Goal: Book appointment/travel/reservation

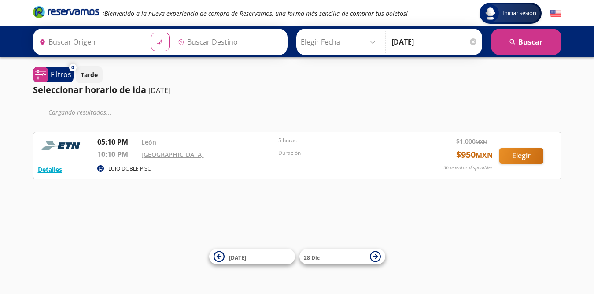
type input "[GEOGRAPHIC_DATA], [GEOGRAPHIC_DATA]"
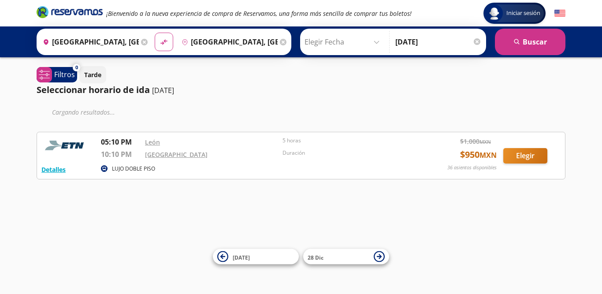
click at [383, 44] on input "Elegir Fecha" at bounding box center [343, 42] width 79 height 22
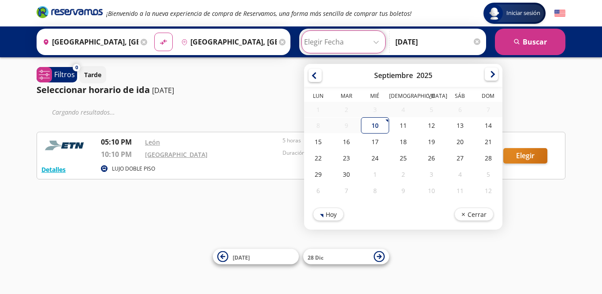
click at [498, 78] on div at bounding box center [490, 73] width 13 height 13
click at [498, 78] on div at bounding box center [490, 75] width 13 height 13
click at [467, 160] on div "27" at bounding box center [459, 159] width 28 height 16
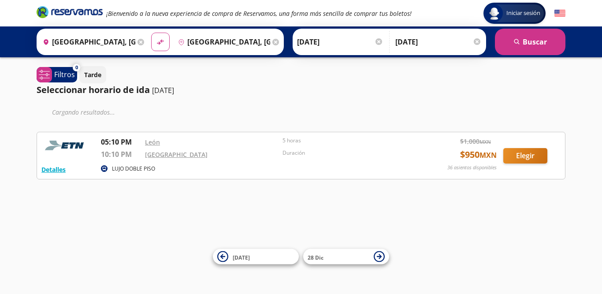
click at [425, 46] on input "[DATE]" at bounding box center [438, 42] width 86 height 22
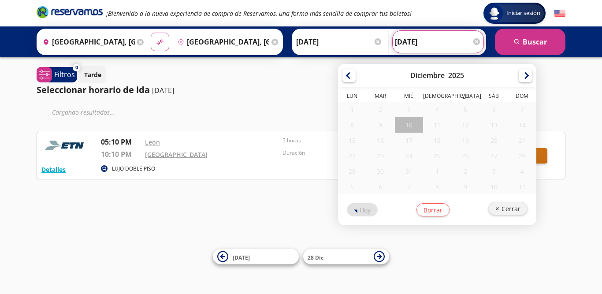
click at [513, 209] on button "Cerrar" at bounding box center [507, 208] width 39 height 13
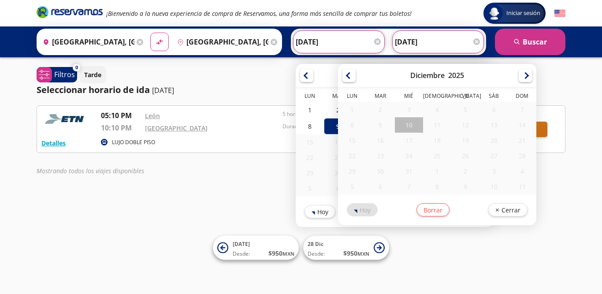
click at [340, 41] on input "[DATE]" at bounding box center [339, 42] width 86 height 22
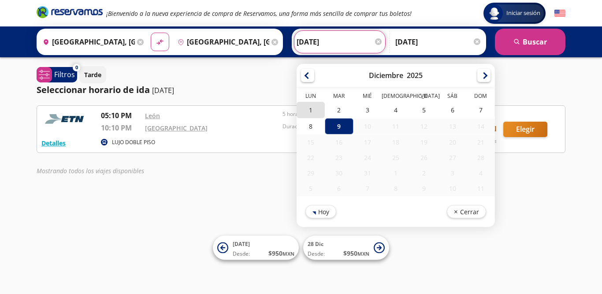
click at [325, 111] on div "1" at bounding box center [310, 110] width 28 height 16
type input "[DATE]"
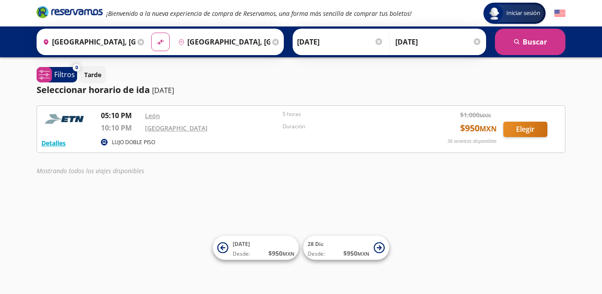
click at [429, 45] on input "[DATE]" at bounding box center [438, 42] width 86 height 22
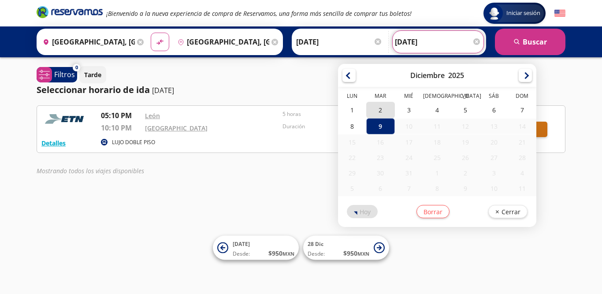
click at [395, 111] on div "2" at bounding box center [380, 110] width 28 height 16
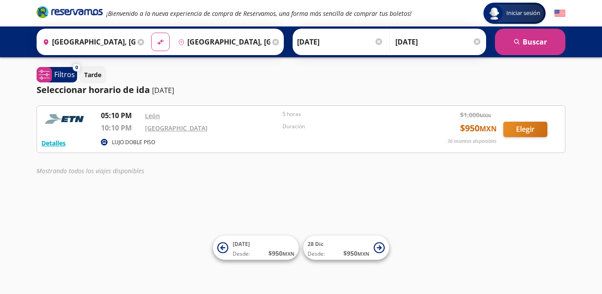
click at [439, 44] on input "[DATE]" at bounding box center [438, 42] width 86 height 22
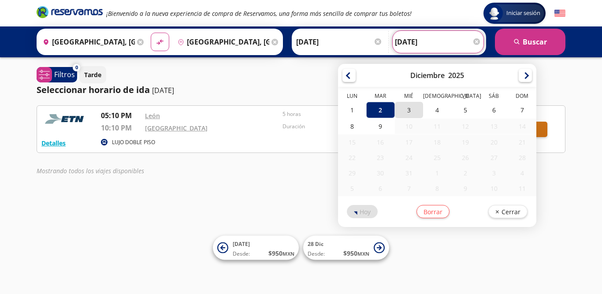
click at [423, 104] on div "3" at bounding box center [409, 110] width 28 height 16
type input "[DATE]"
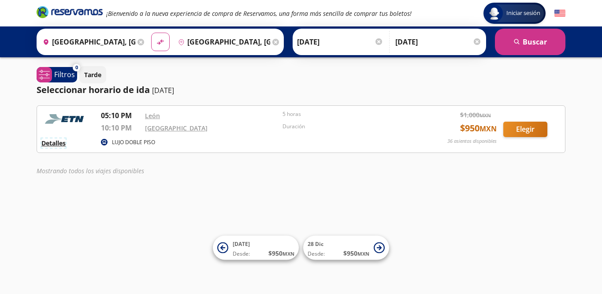
click at [62, 145] on button "Detalles" at bounding box center [53, 142] width 24 height 9
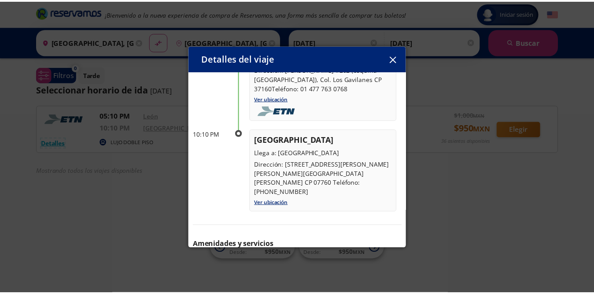
scroll to position [118, 0]
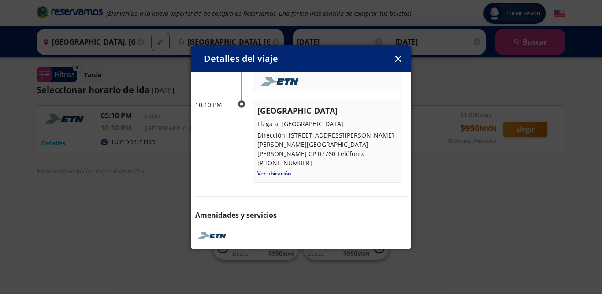
click at [395, 61] on icon "button" at bounding box center [397, 58] width 7 height 7
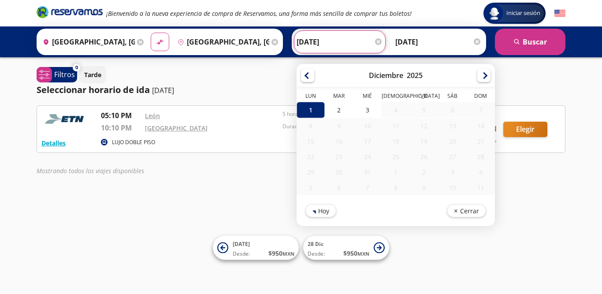
click at [333, 43] on input "[DATE]" at bounding box center [339, 42] width 86 height 22
click at [314, 78] on div at bounding box center [307, 73] width 13 height 13
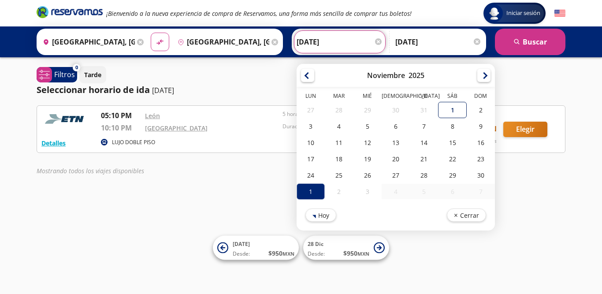
click at [461, 112] on div "1" at bounding box center [452, 110] width 28 height 16
type input "[DATE]"
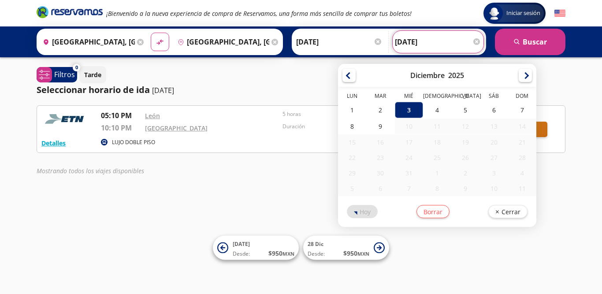
click at [414, 41] on input "[DATE]" at bounding box center [438, 42] width 86 height 22
click at [355, 78] on div at bounding box center [348, 73] width 13 height 13
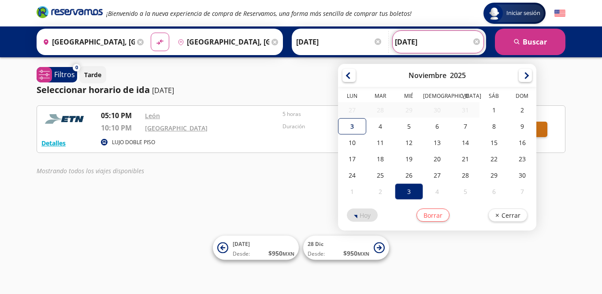
click at [366, 132] on div "3" at bounding box center [352, 126] width 28 height 16
type input "[DATE]"
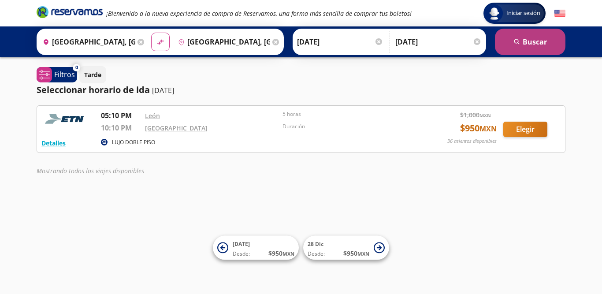
click at [503, 53] on button "search [GEOGRAPHIC_DATA]" at bounding box center [530, 42] width 70 height 26
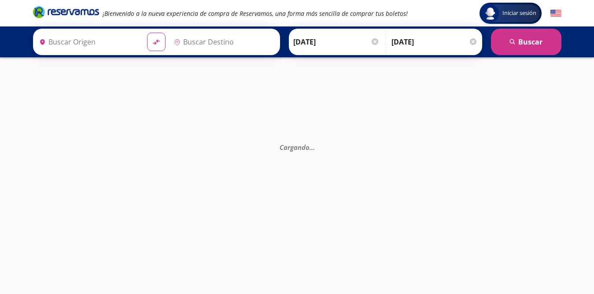
type input "[GEOGRAPHIC_DATA], [GEOGRAPHIC_DATA]"
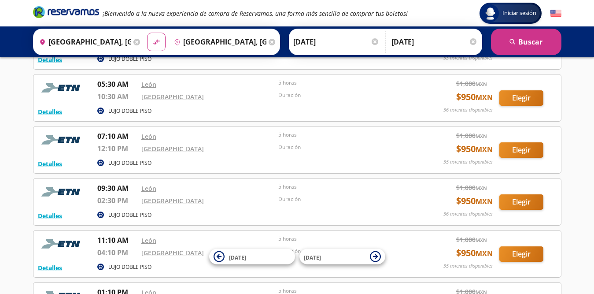
scroll to position [176, 0]
